Goal: Navigation & Orientation: Find specific page/section

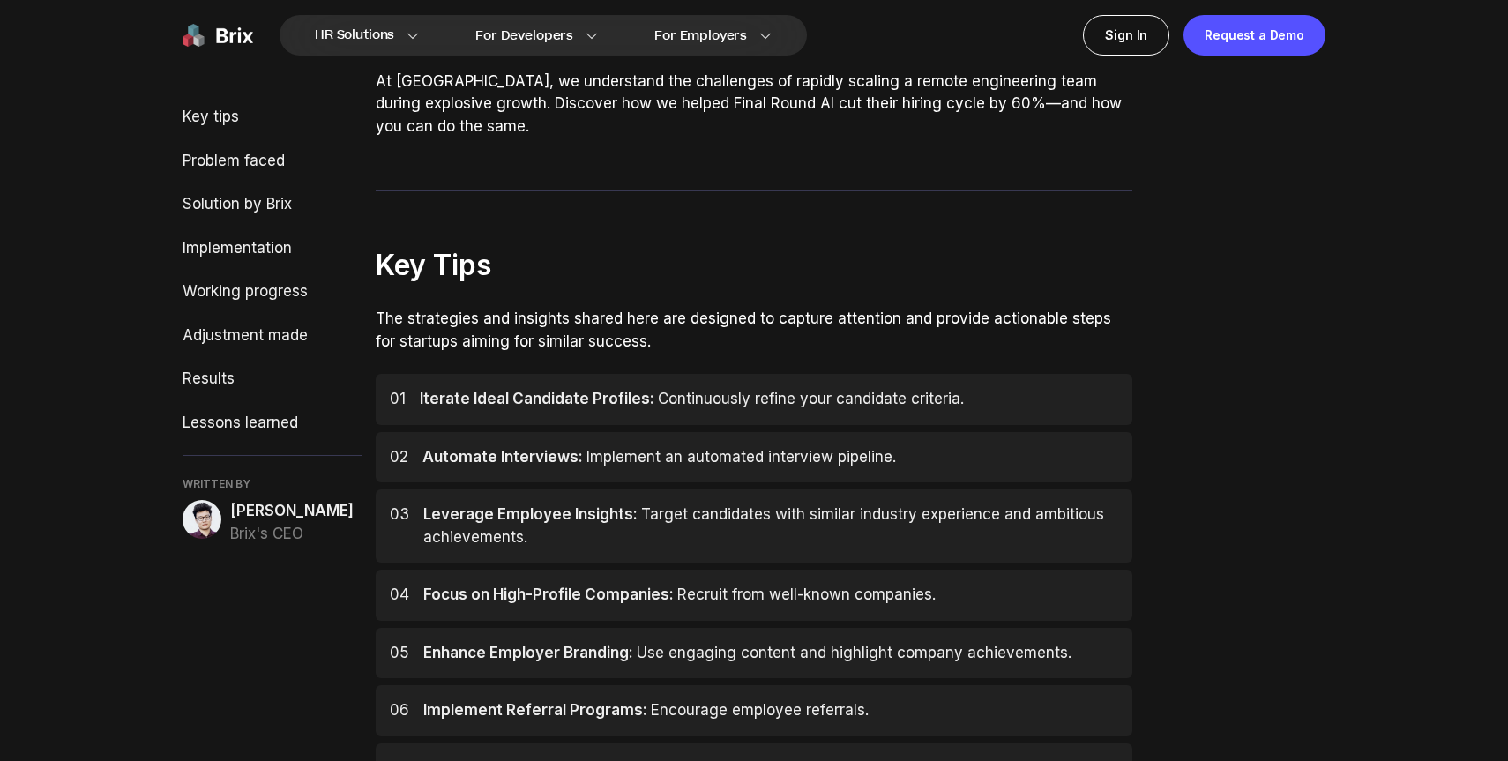
scroll to position [834, 0]
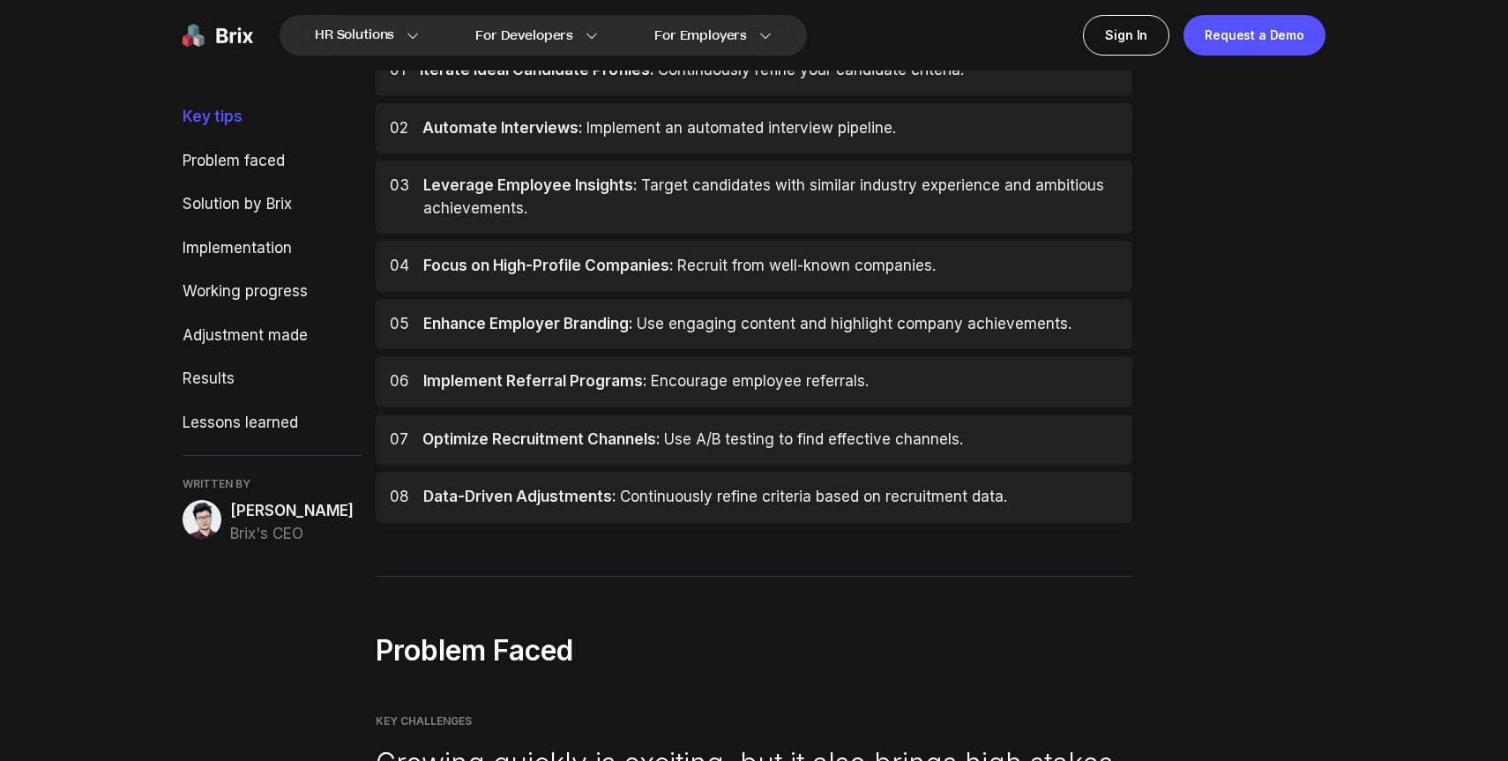
click at [238, 514] on span "Alex Yang" at bounding box center [291, 511] width 123 height 23
click at [251, 527] on span "Brix's CEO" at bounding box center [291, 534] width 123 height 23
click at [251, 495] on div "WRITTEN BY Alex Yang Brix's CEO" at bounding box center [271, 511] width 179 height 68
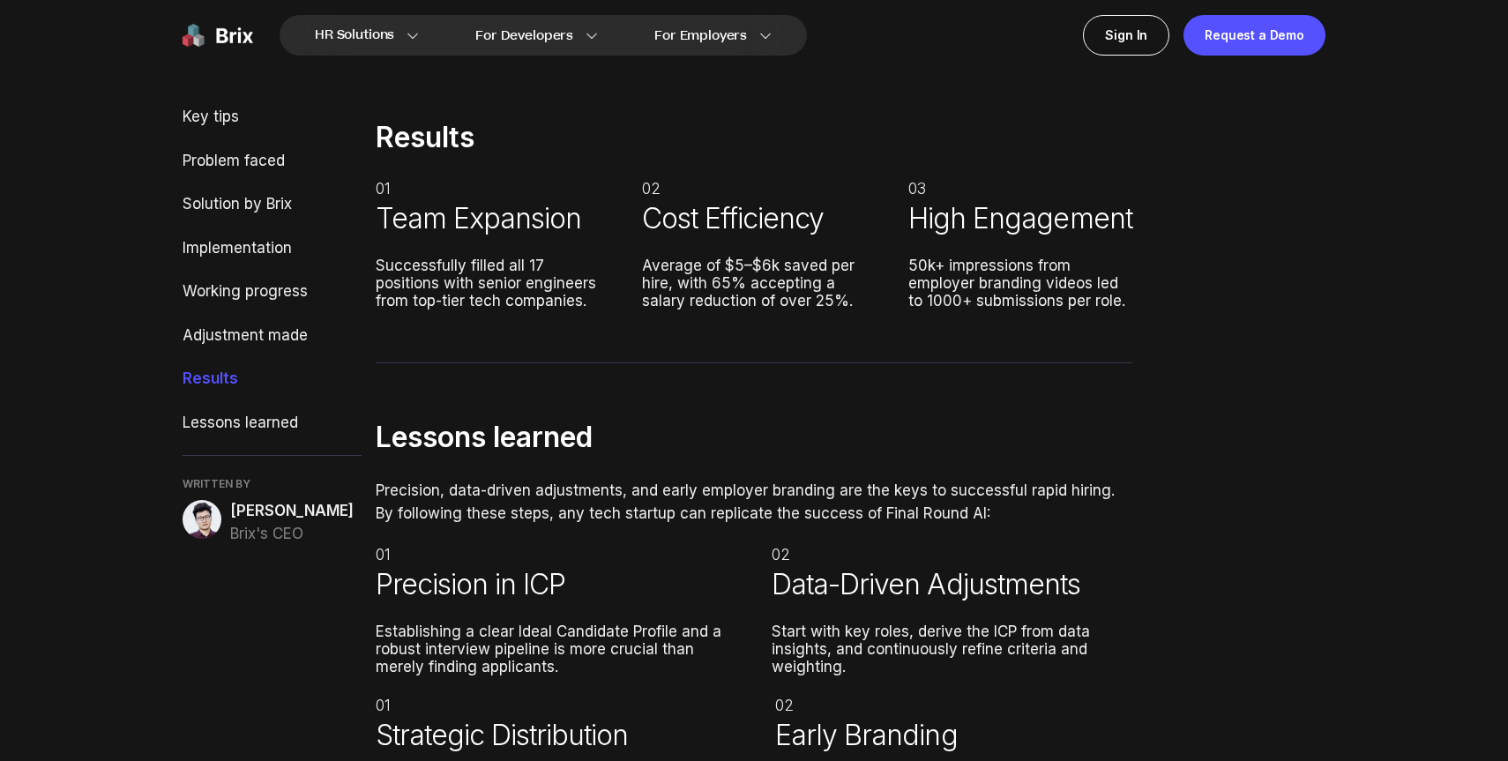
scroll to position [5888, 0]
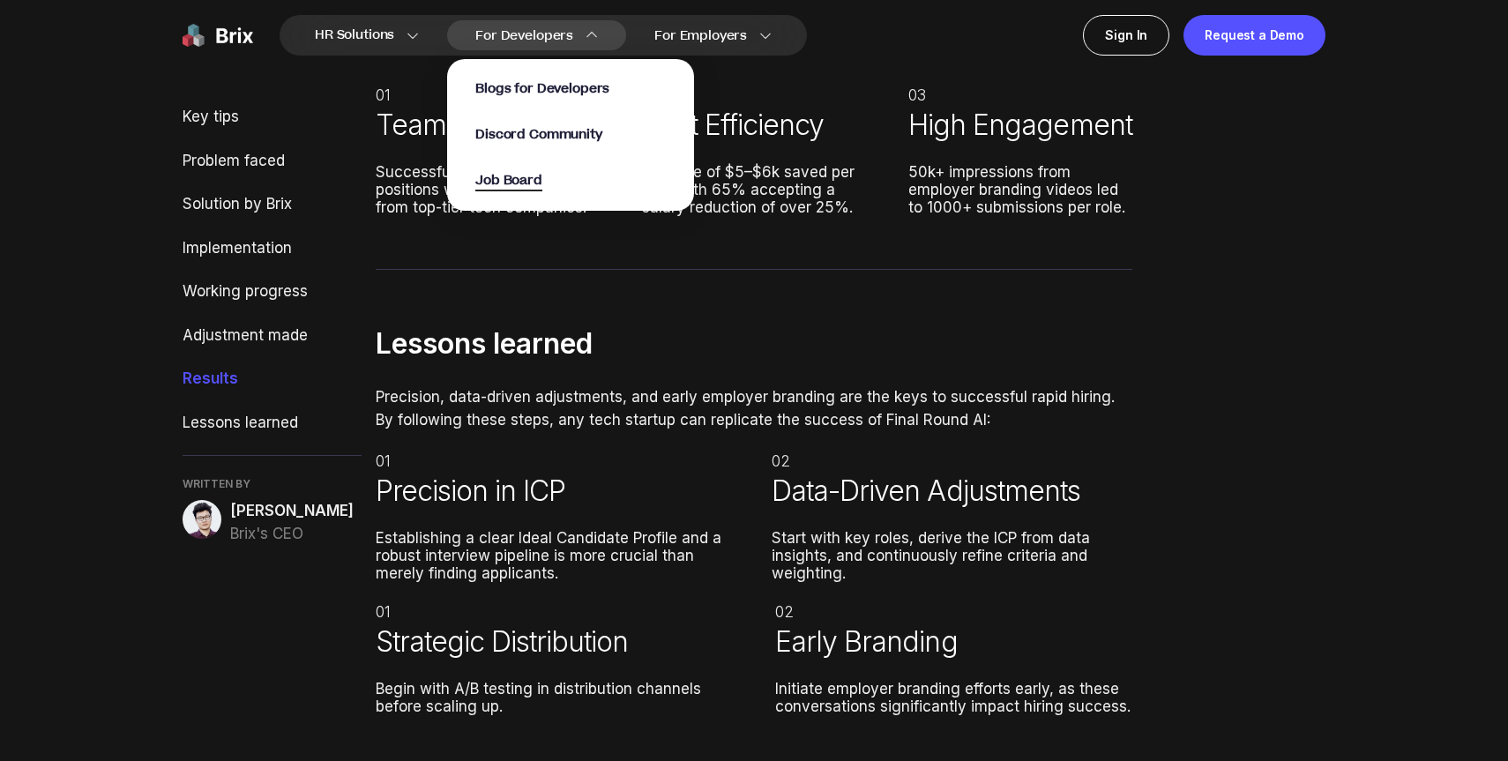
click at [519, 180] on span "Job Board" at bounding box center [508, 181] width 67 height 20
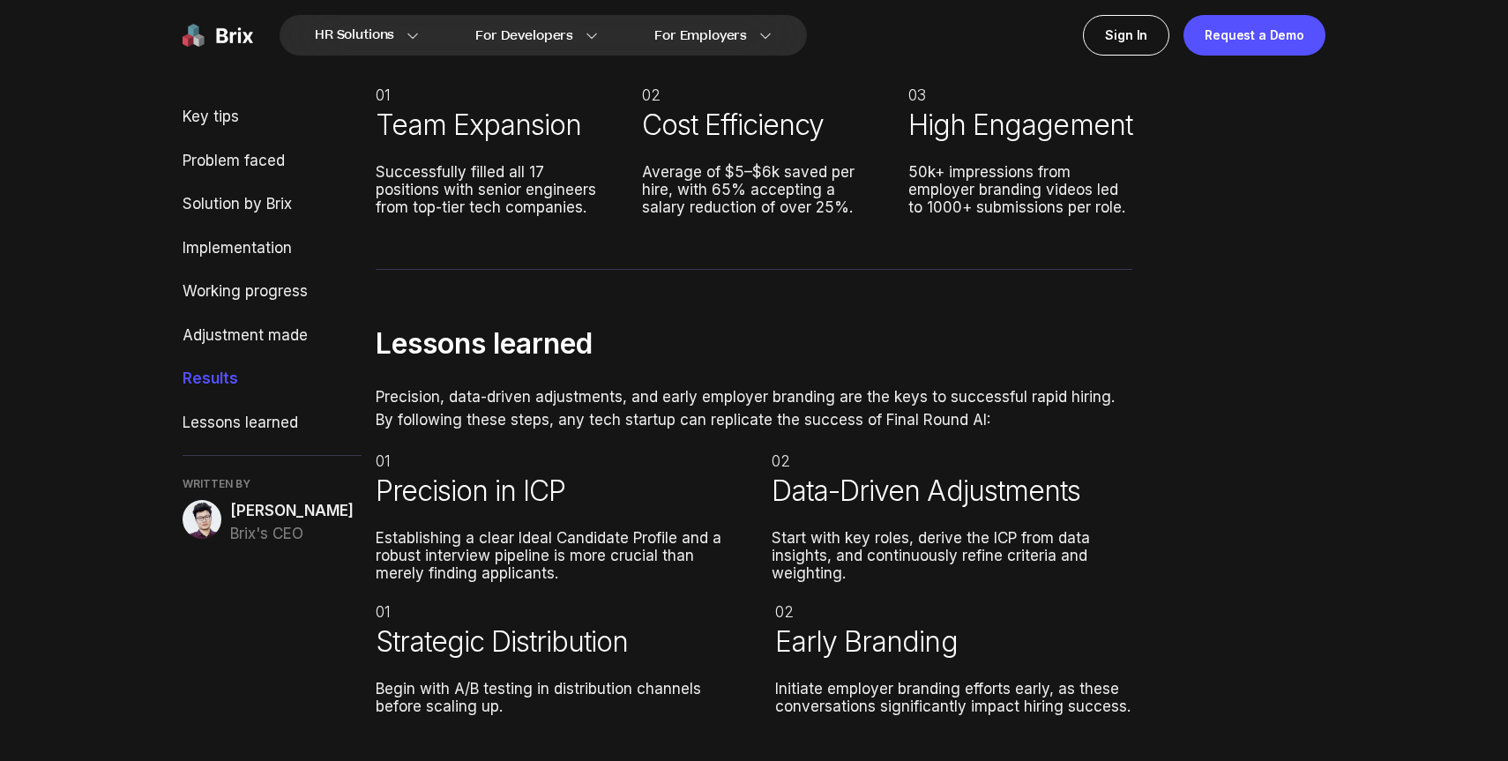
click at [225, 35] on img at bounding box center [217, 35] width 71 height 41
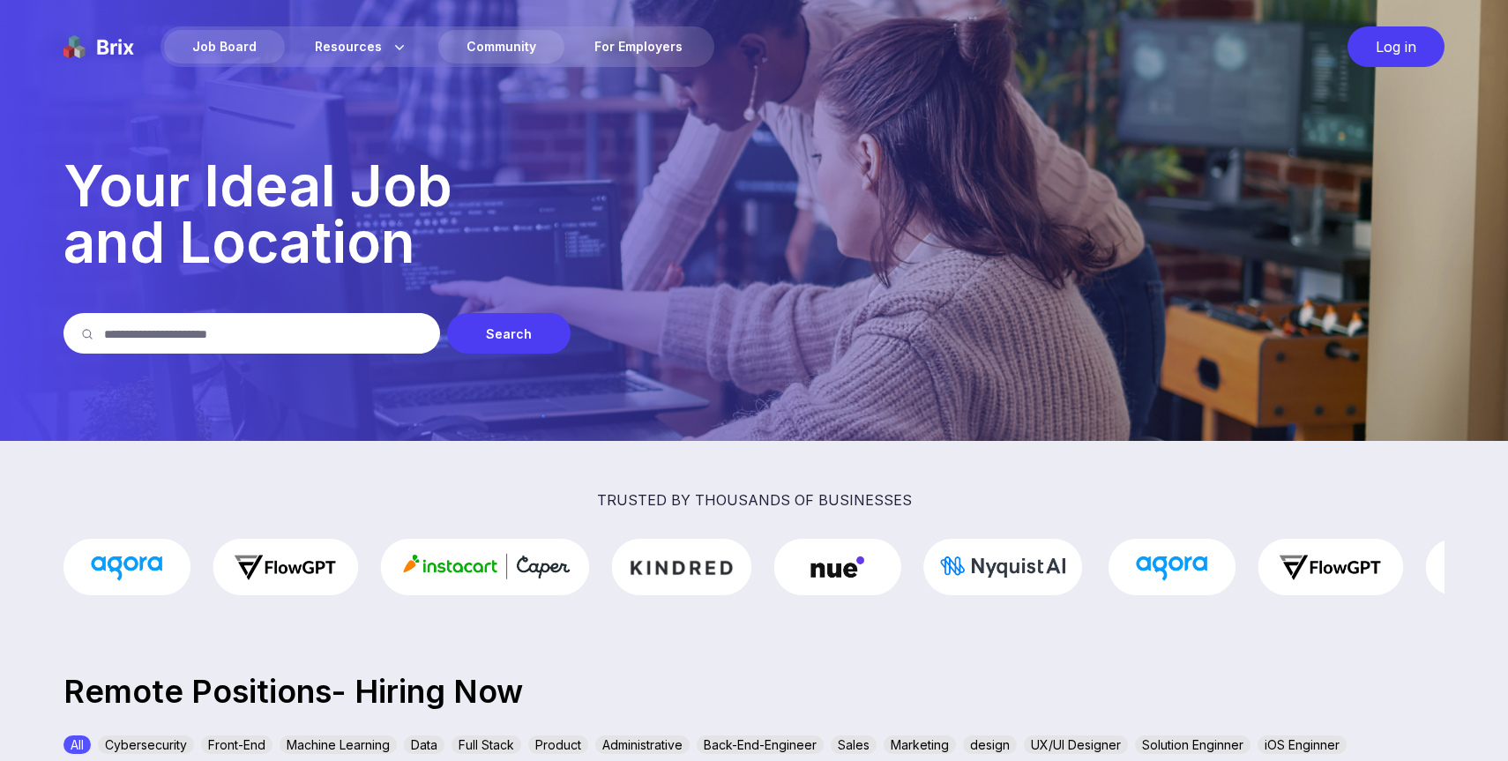
click at [480, 48] on div "Community" at bounding box center [501, 47] width 126 height 34
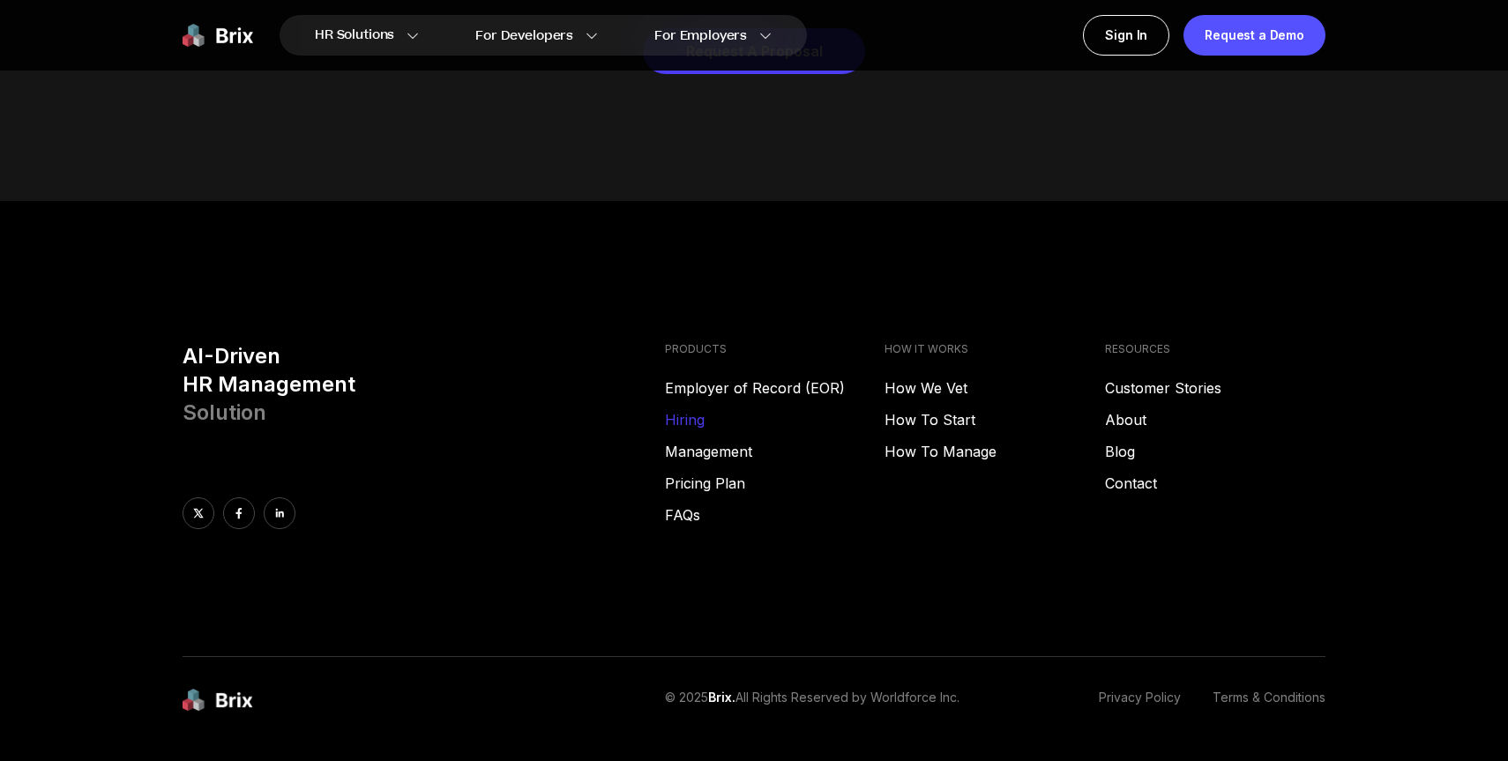
scroll to position [9007, 0]
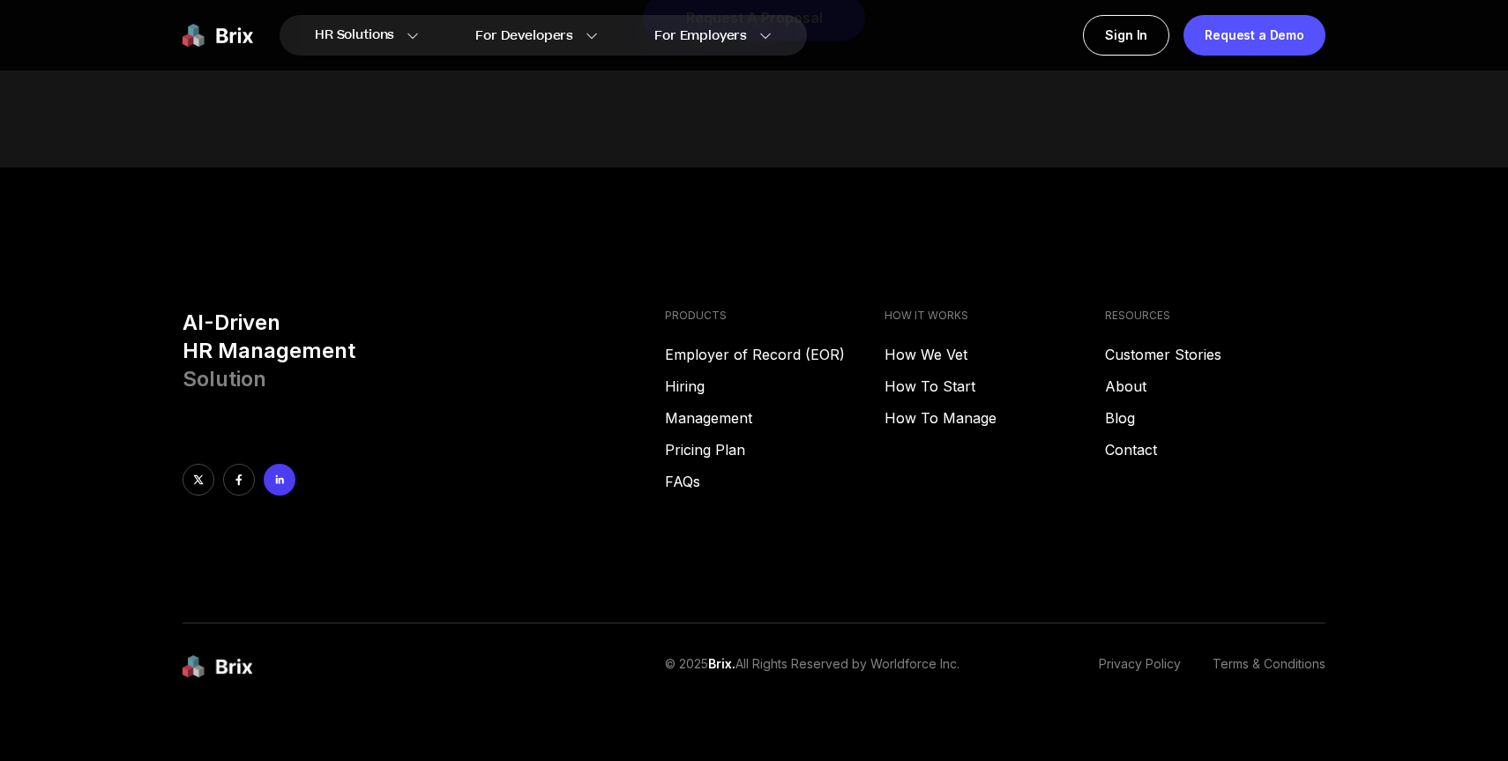
click at [279, 464] on link at bounding box center [280, 480] width 32 height 32
